Goal: Task Accomplishment & Management: Manage account settings

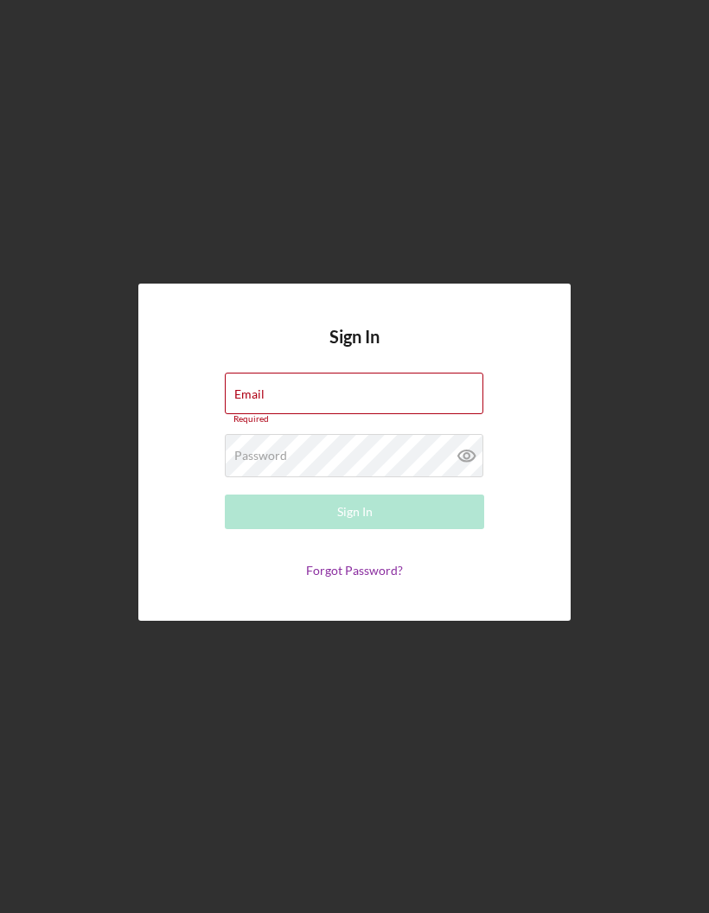
type input "[PERSON_NAME][EMAIL_ADDRESS][DOMAIN_NAME]"
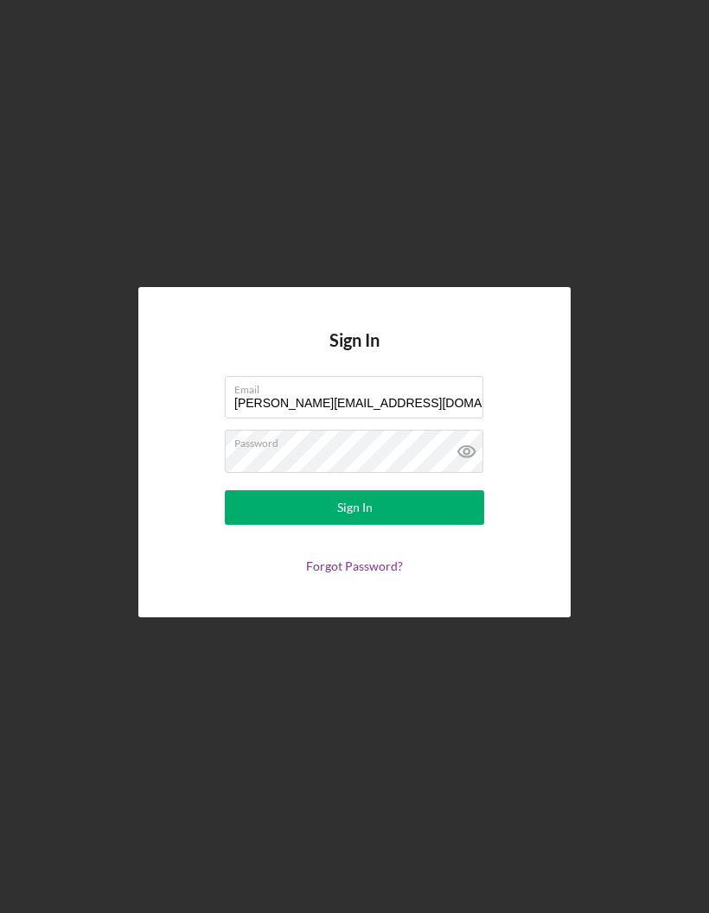
click at [406, 525] on button "Sign In" at bounding box center [354, 507] width 259 height 35
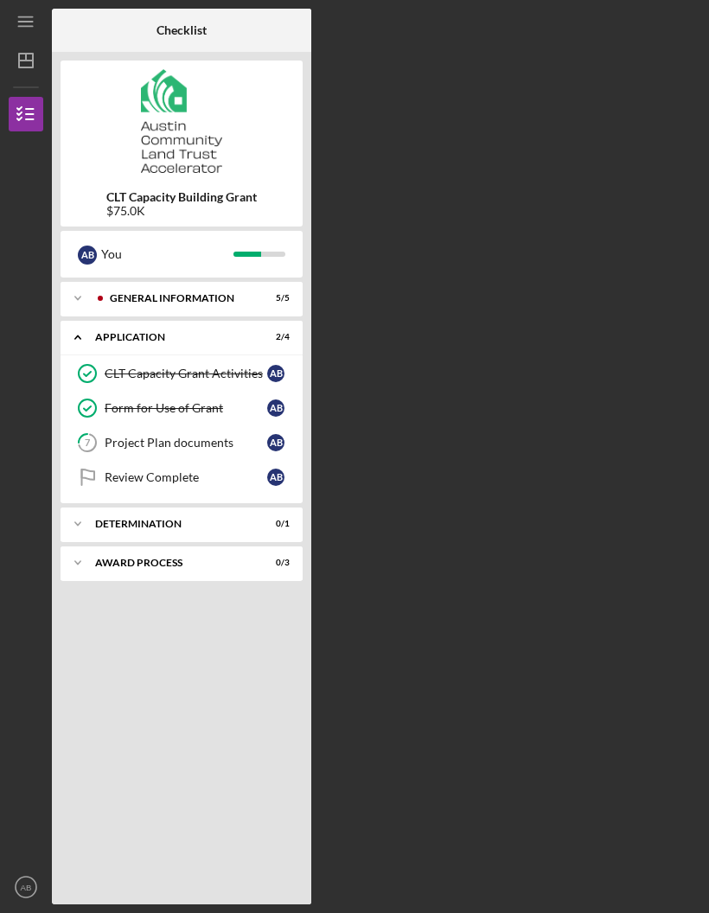
click at [129, 445] on div "Project Plan documents" at bounding box center [186, 443] width 163 height 14
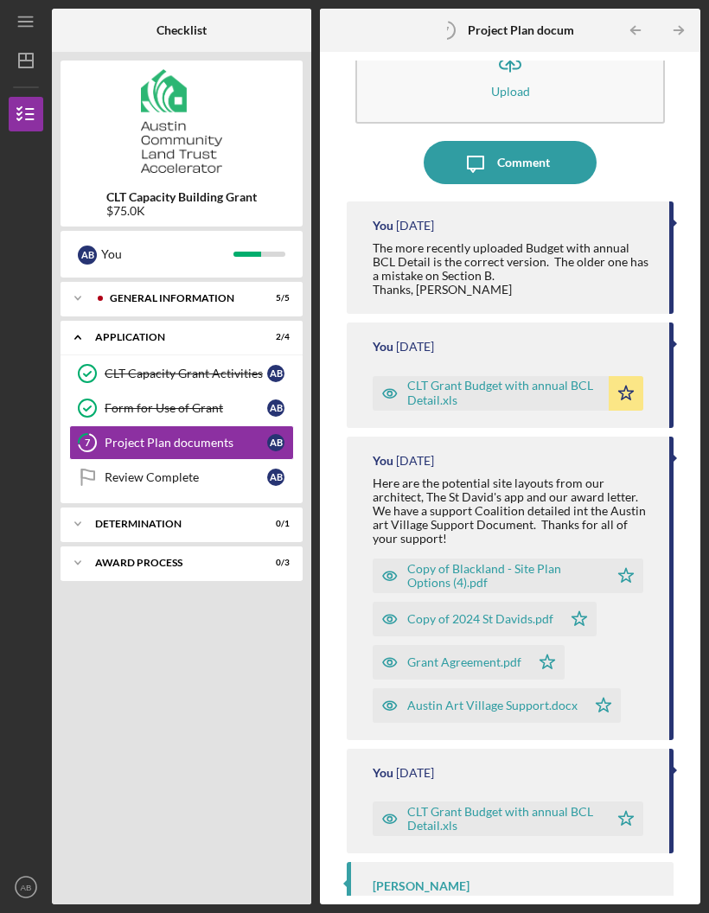
scroll to position [61, 0]
